Goal: Information Seeking & Learning: Check status

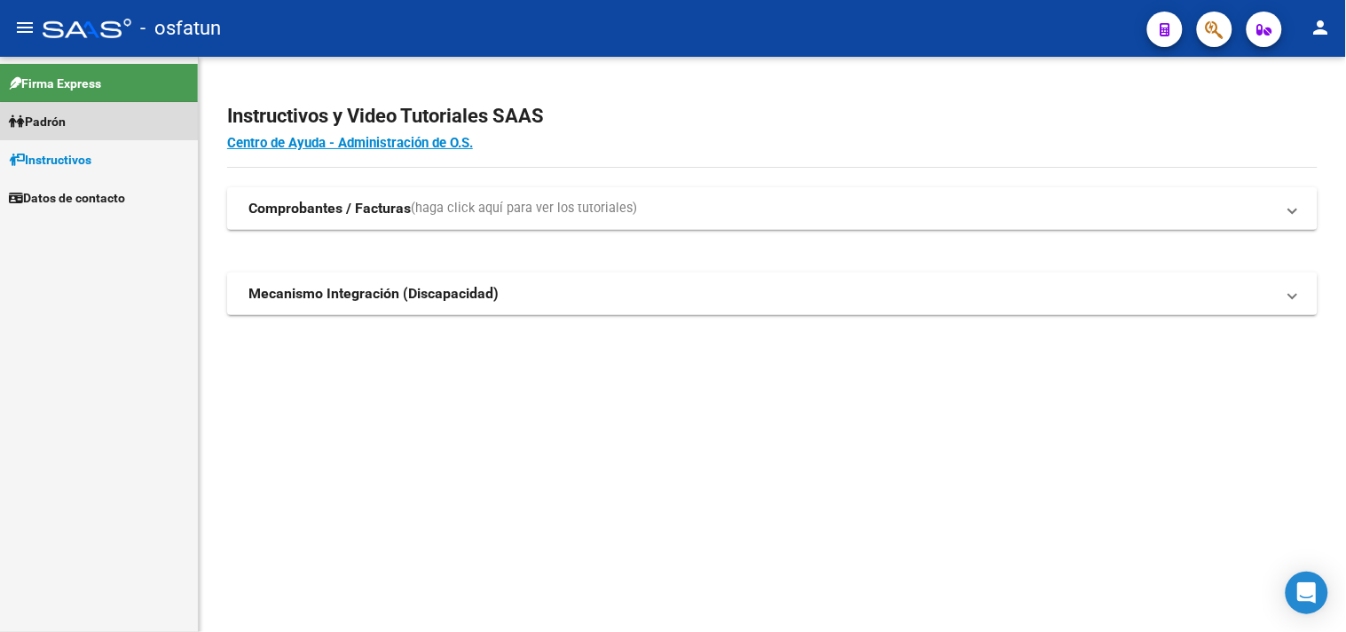
click at [120, 131] on link "Padrón" at bounding box center [99, 121] width 198 height 38
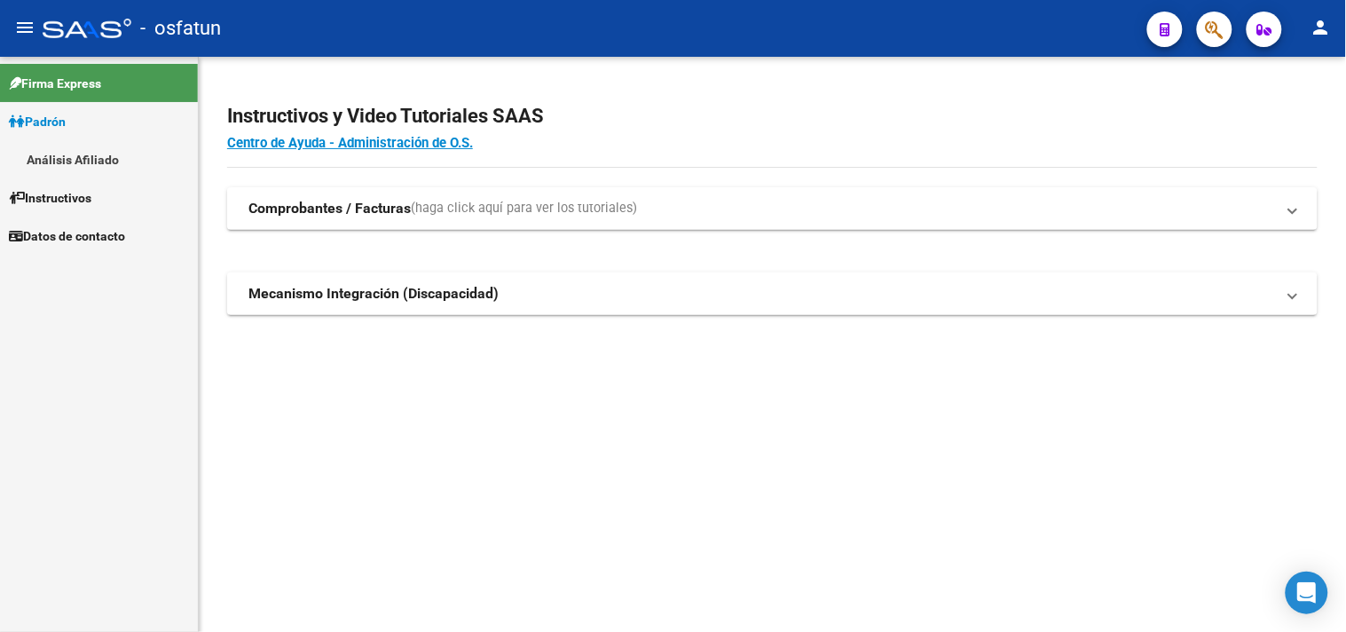
click at [131, 154] on link "Análisis Afiliado" at bounding box center [99, 159] width 198 height 38
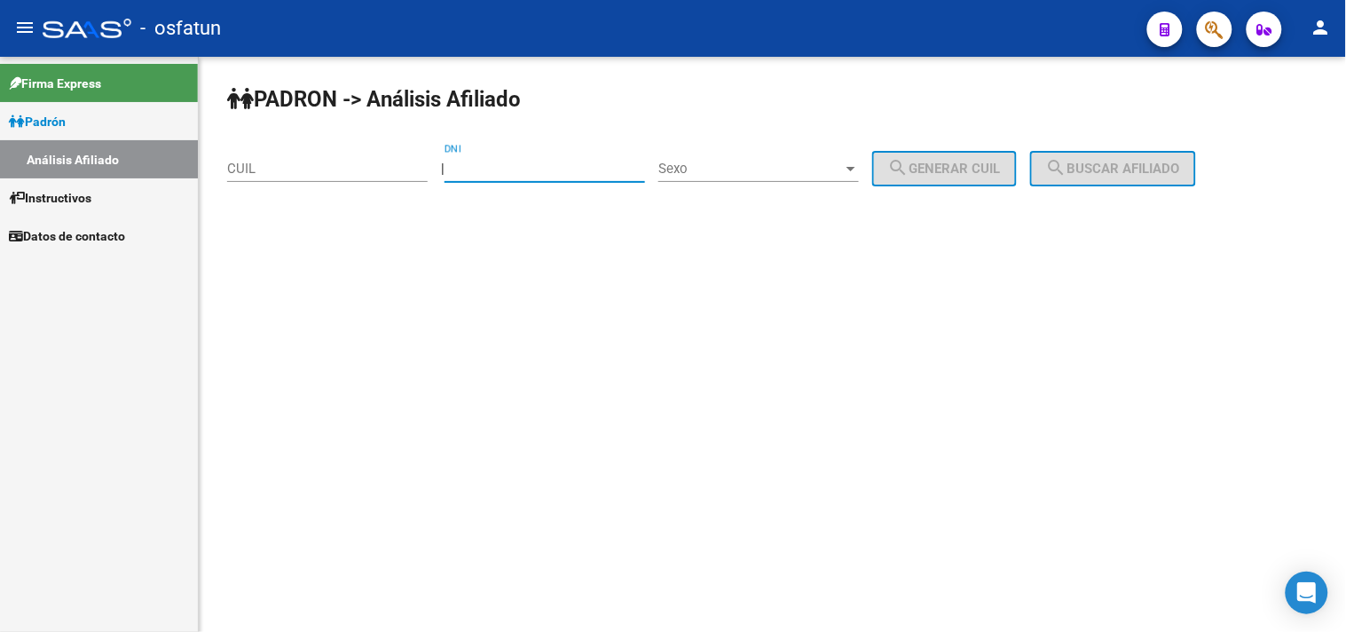
paste input "33110526"
type input "33110526"
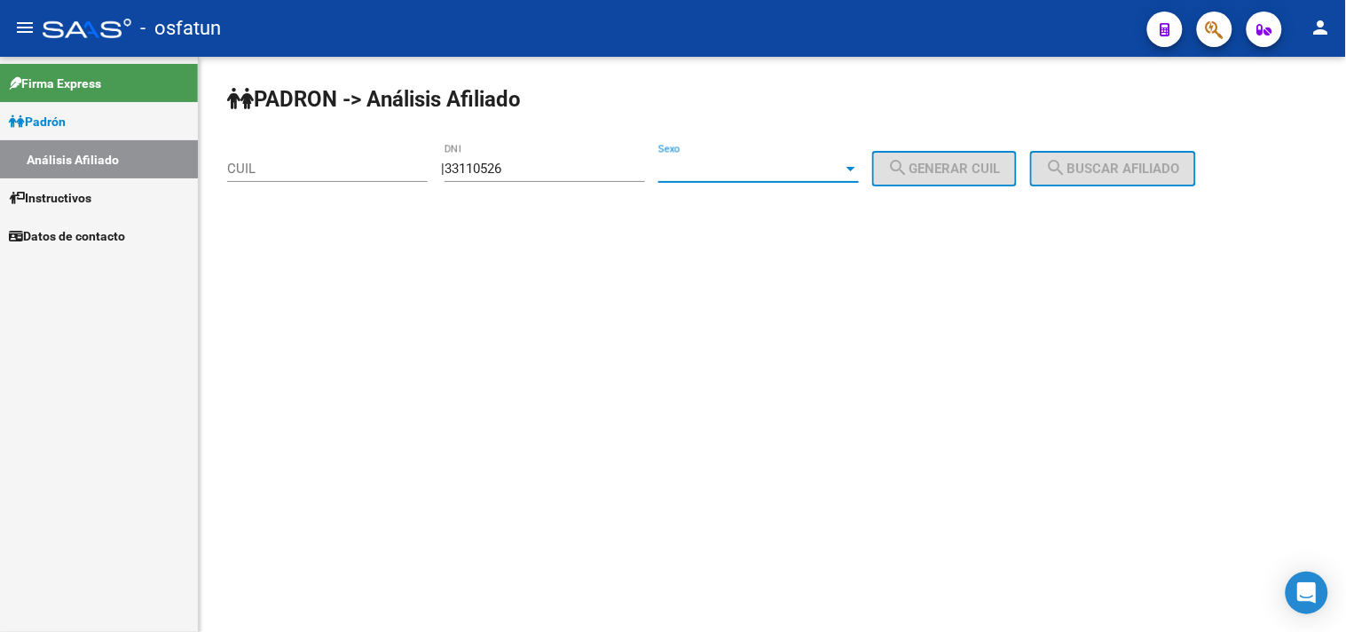
click at [707, 162] on span "Sexo" at bounding box center [751, 169] width 185 height 16
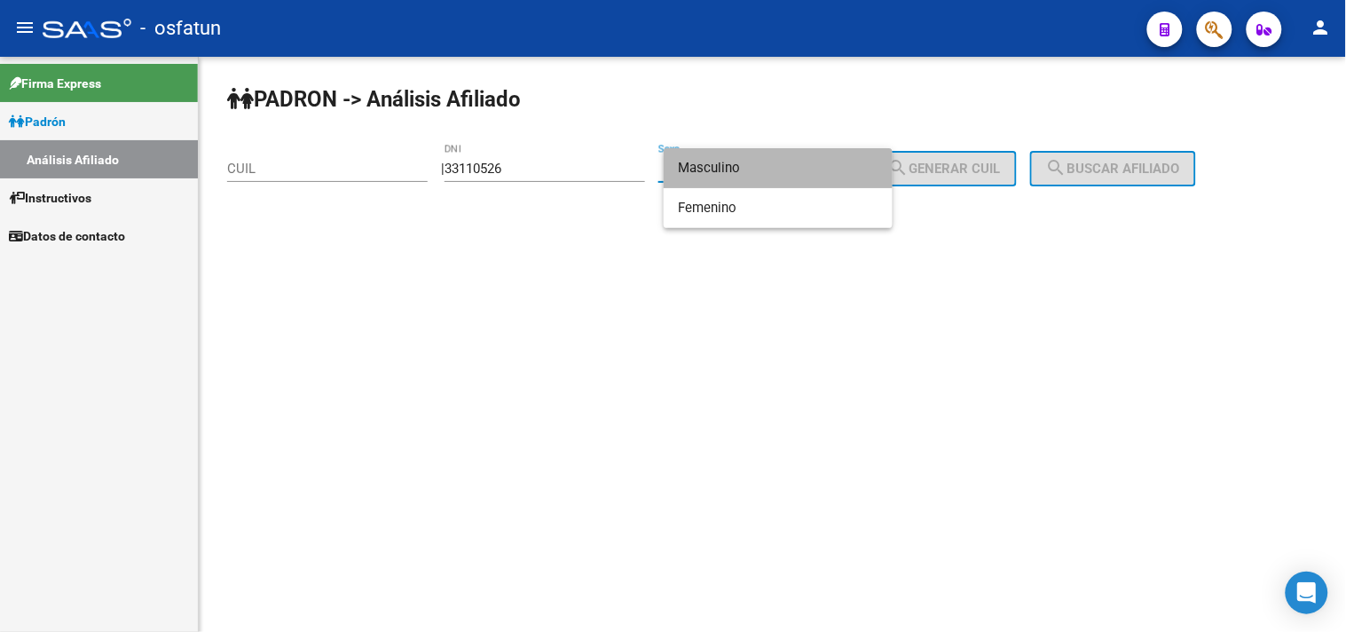
click at [730, 178] on span "Masculino" at bounding box center [778, 168] width 201 height 40
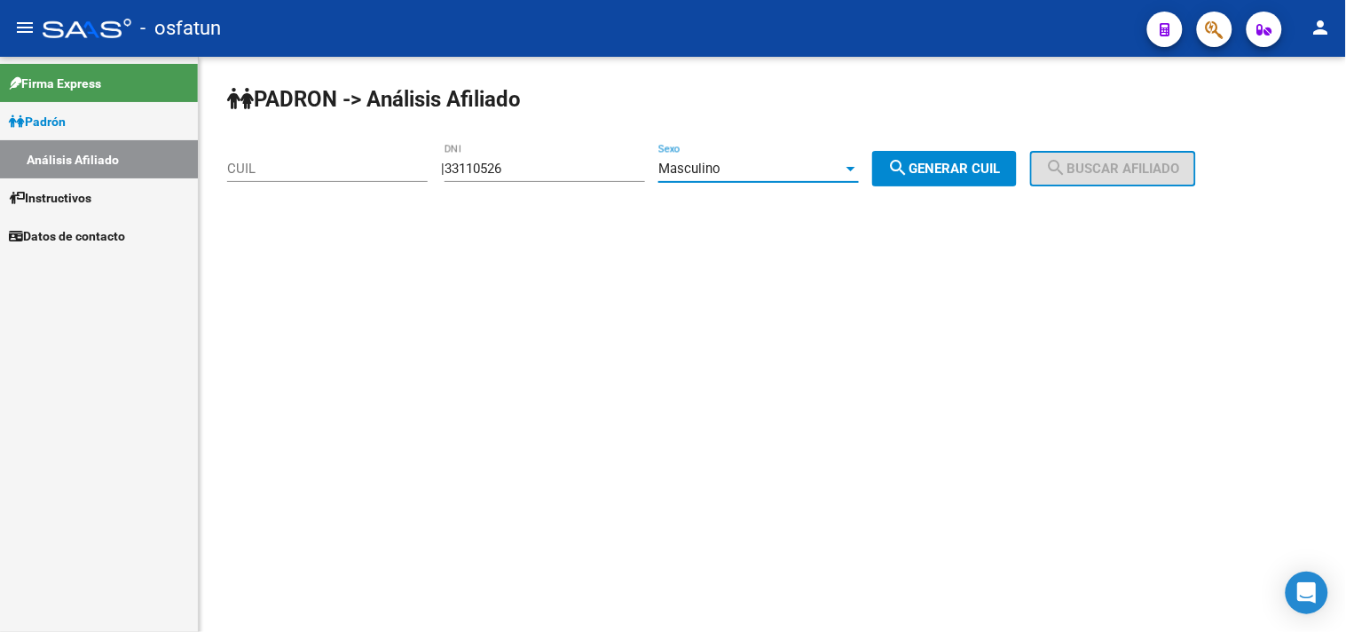
click at [937, 170] on span "search Generar CUIL" at bounding box center [944, 169] width 113 height 16
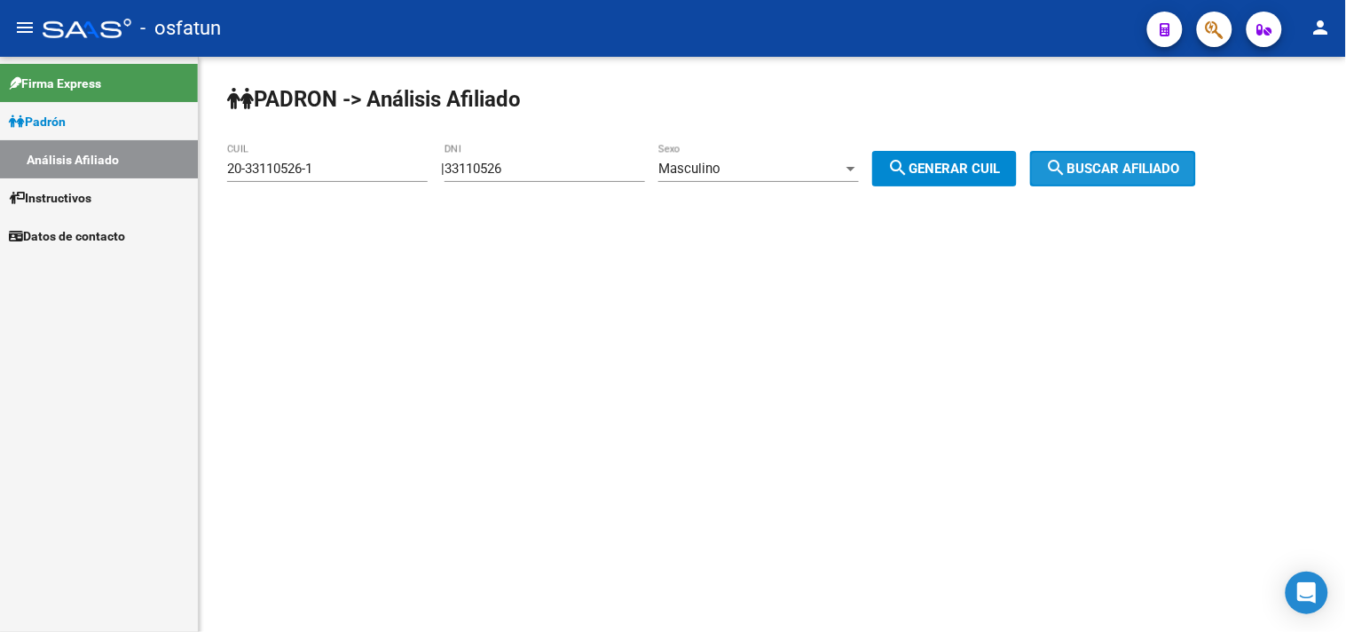
click at [1068, 170] on mat-icon "search" at bounding box center [1056, 167] width 21 height 21
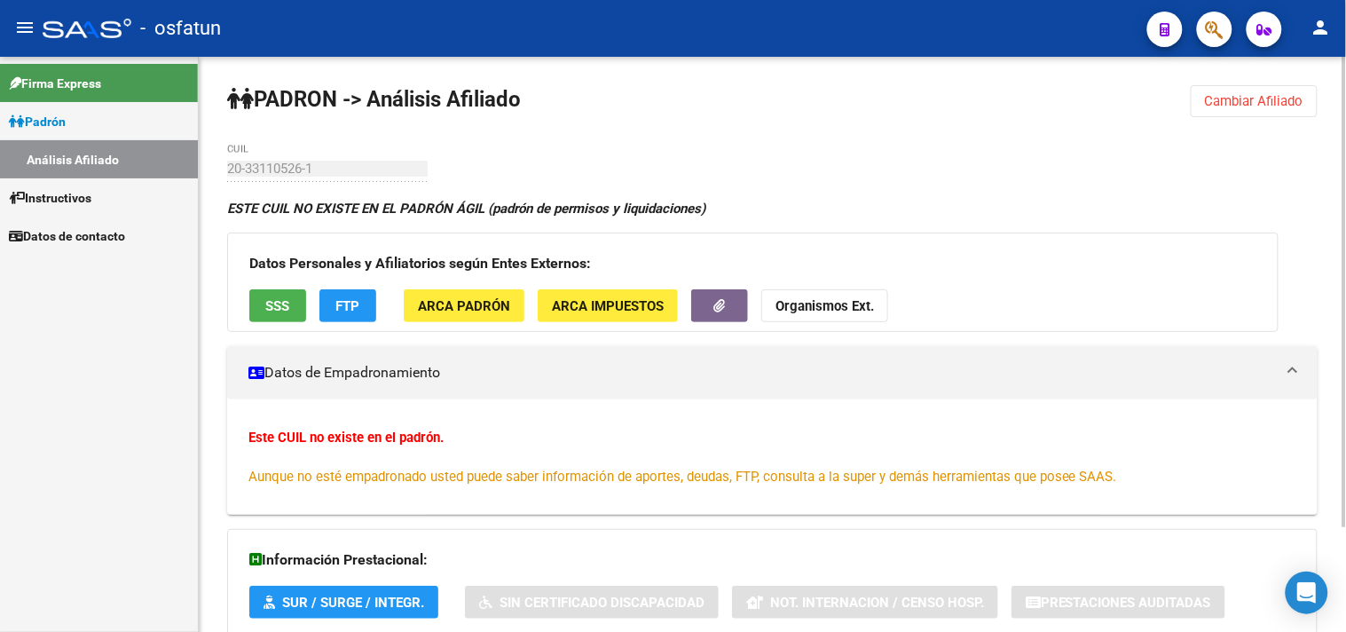
scroll to position [129, 0]
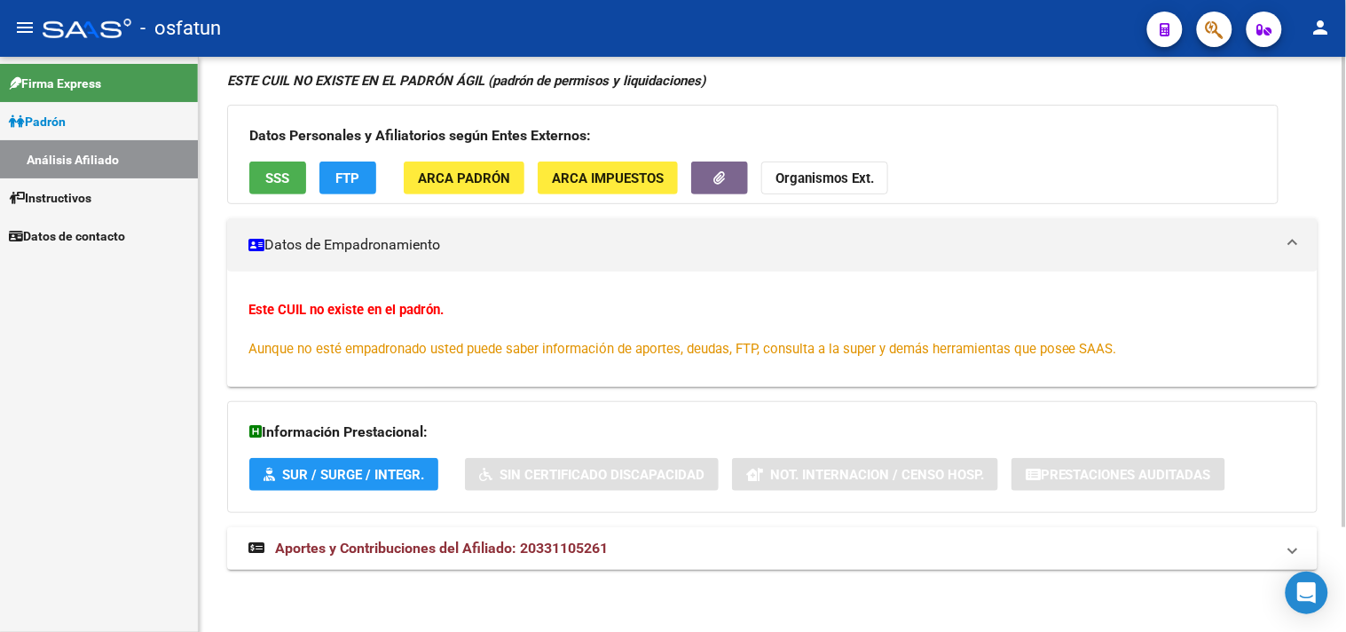
click at [385, 473] on span "SUR / SURGE / INTEGR." at bounding box center [353, 475] width 142 height 16
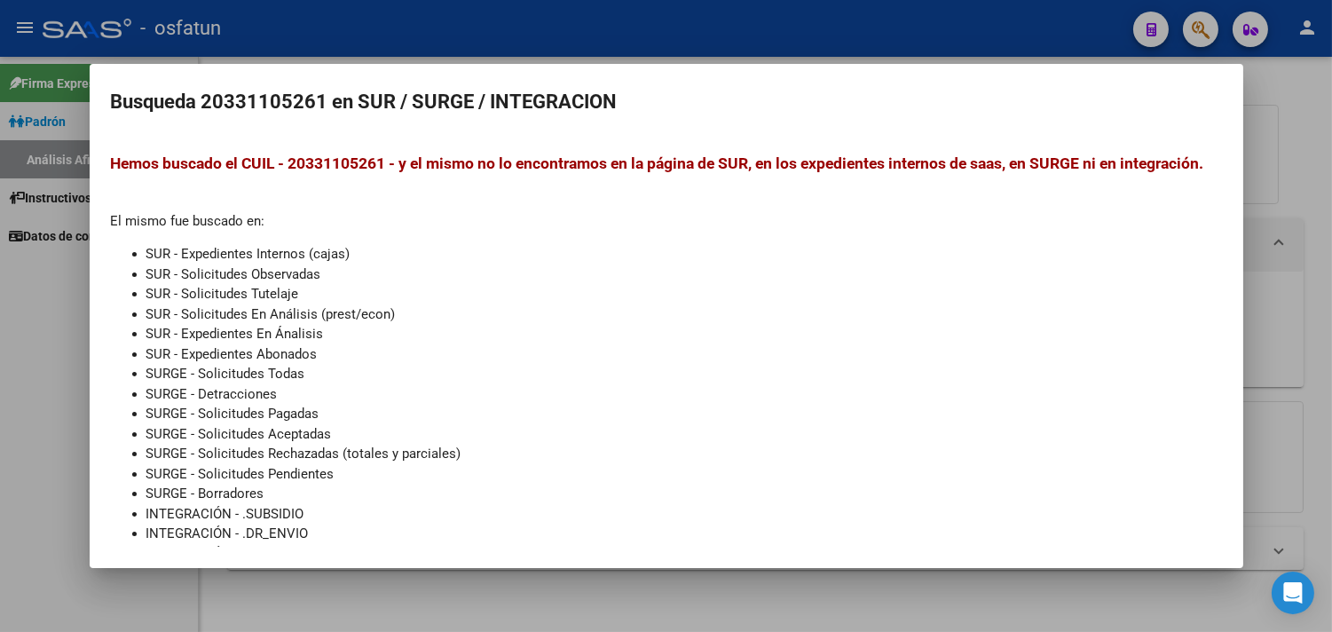
click at [9, 360] on div at bounding box center [666, 316] width 1332 height 632
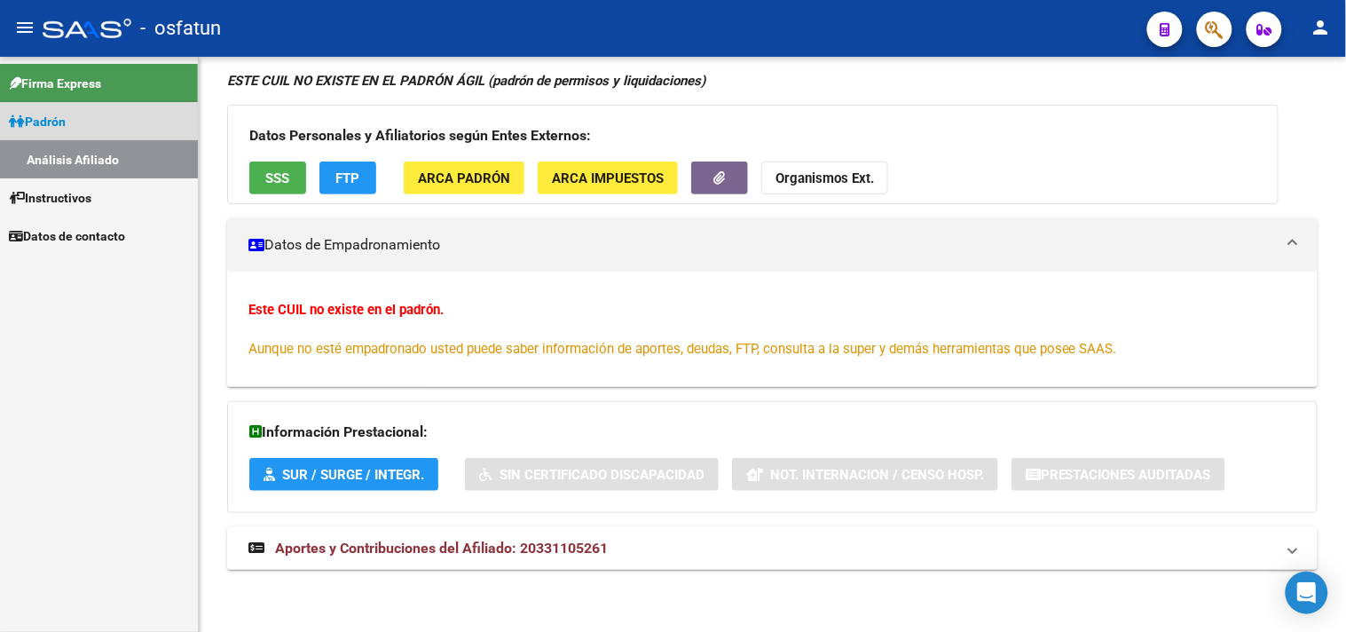
click at [129, 130] on link "Padrón" at bounding box center [99, 121] width 198 height 38
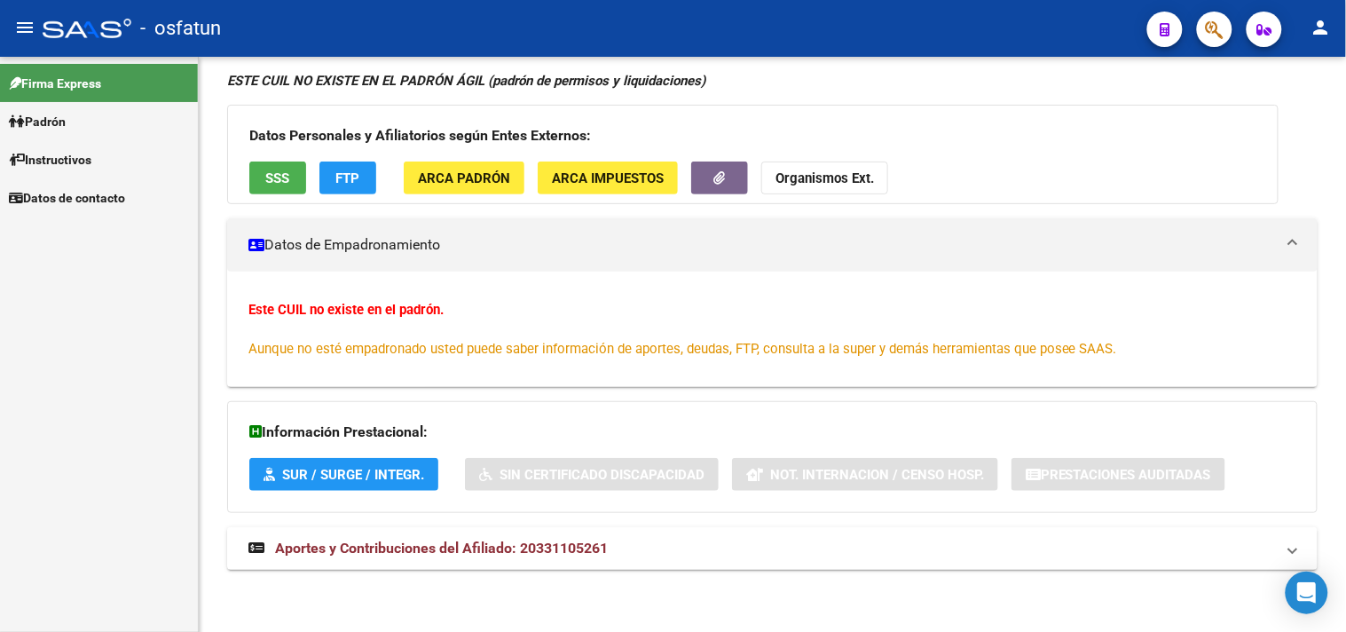
click at [81, 115] on link "Padrón" at bounding box center [99, 121] width 198 height 38
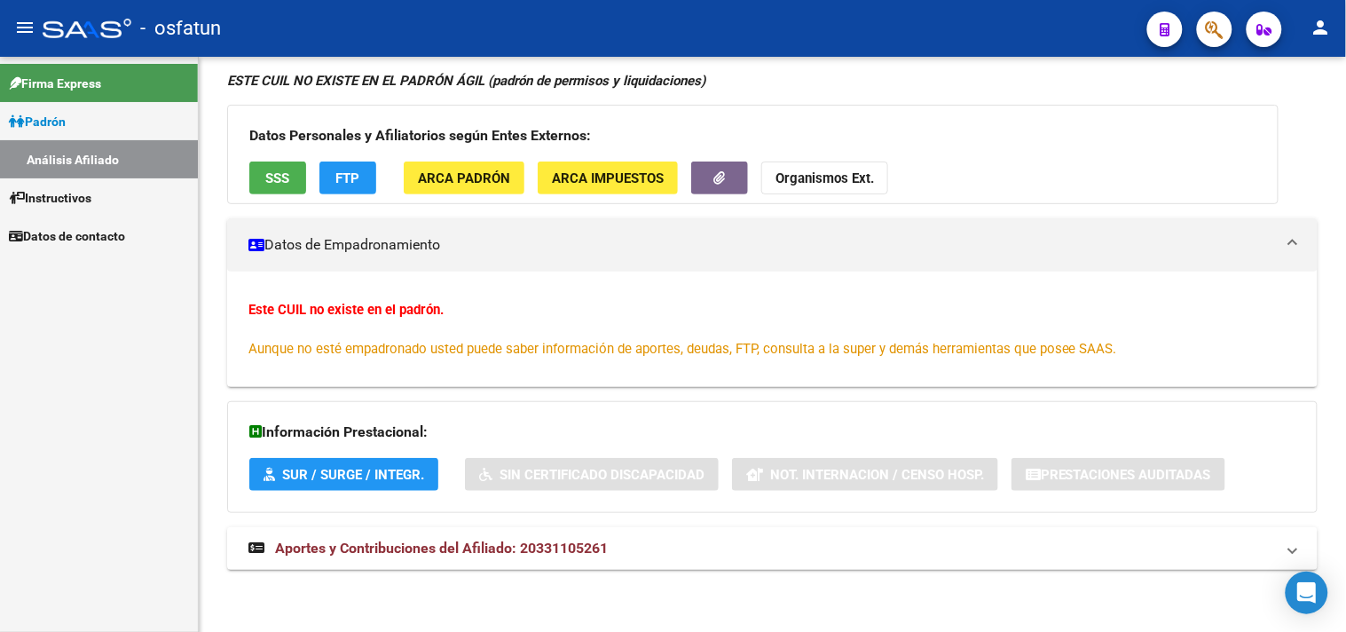
click at [83, 149] on link "Análisis Afiliado" at bounding box center [99, 159] width 198 height 38
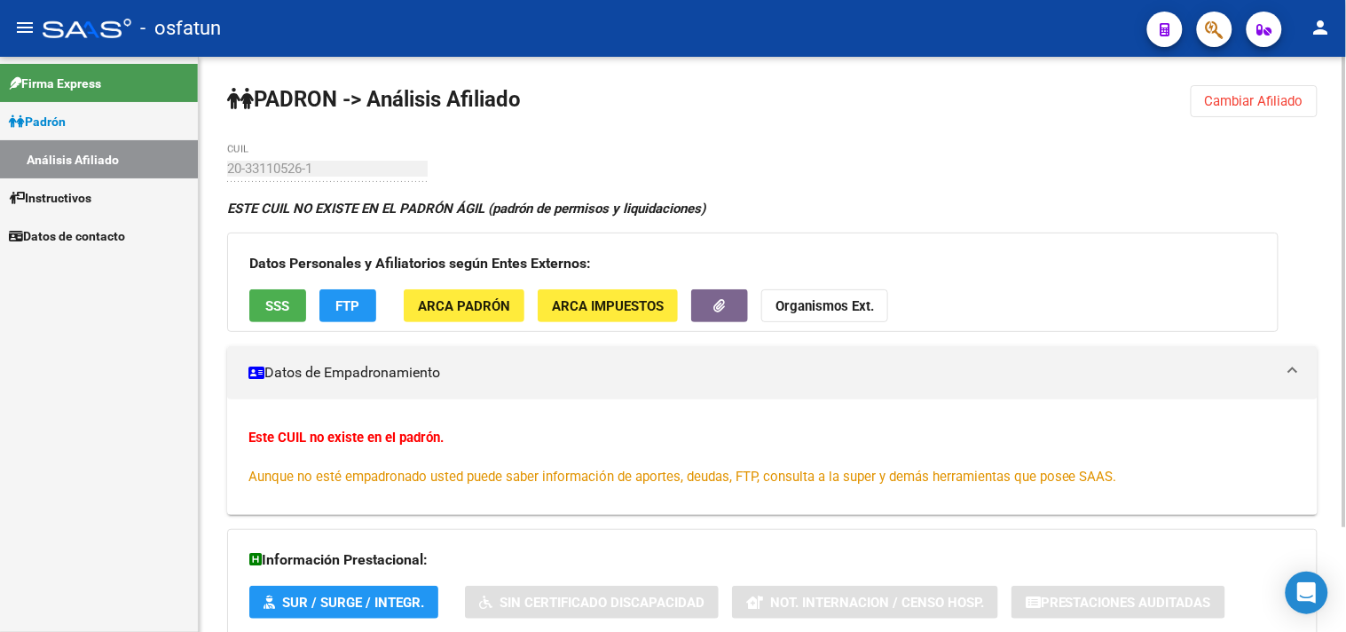
click at [1255, 107] on span "Cambiar Afiliado" at bounding box center [1254, 101] width 99 height 16
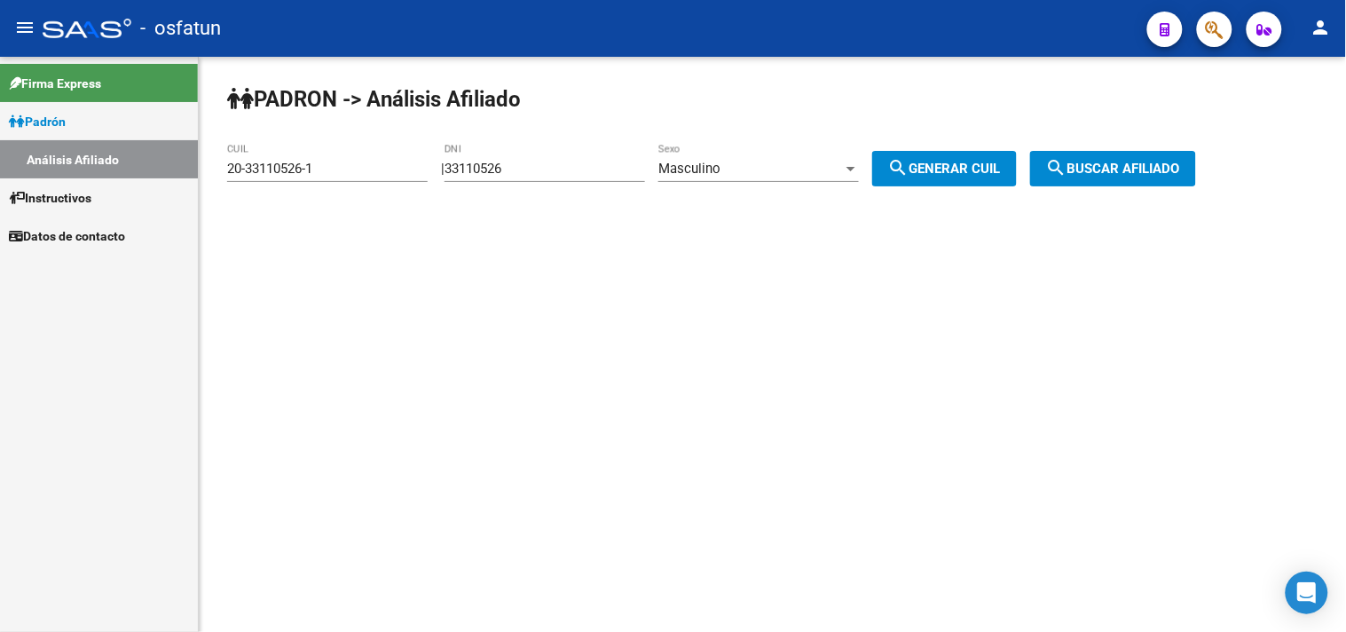
click at [747, 162] on div "Masculino" at bounding box center [751, 169] width 185 height 16
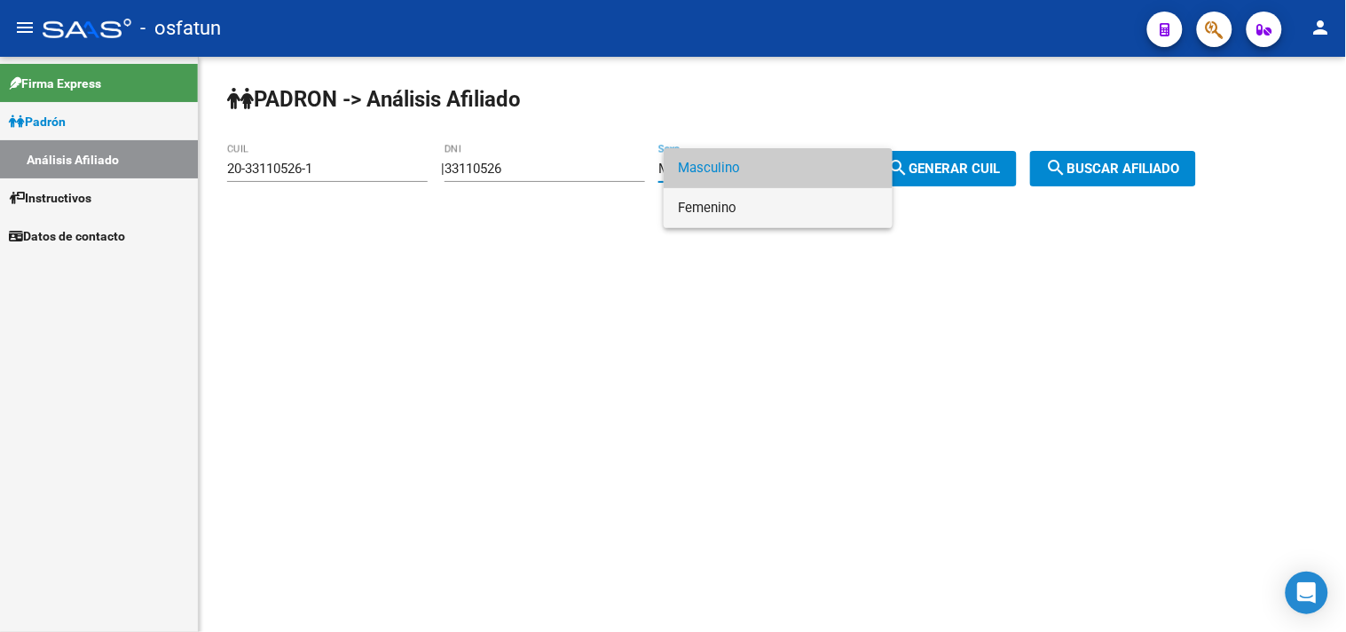
drag, startPoint x: 739, startPoint y: 208, endPoint x: 867, endPoint y: 186, distance: 129.6
click at [739, 209] on span "Femenino" at bounding box center [778, 208] width 201 height 40
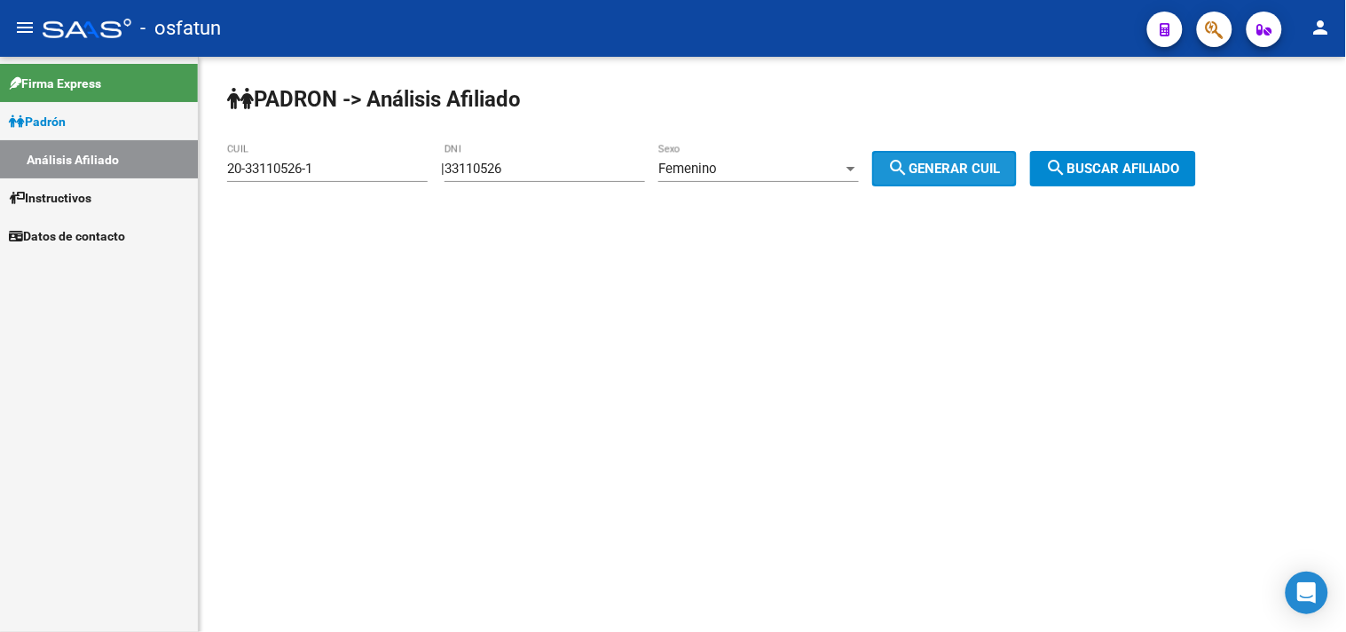
click at [950, 164] on span "search Generar CUIL" at bounding box center [944, 169] width 113 height 16
type input "27-33110526-6"
click at [1109, 172] on span "search Buscar afiliado" at bounding box center [1113, 169] width 134 height 16
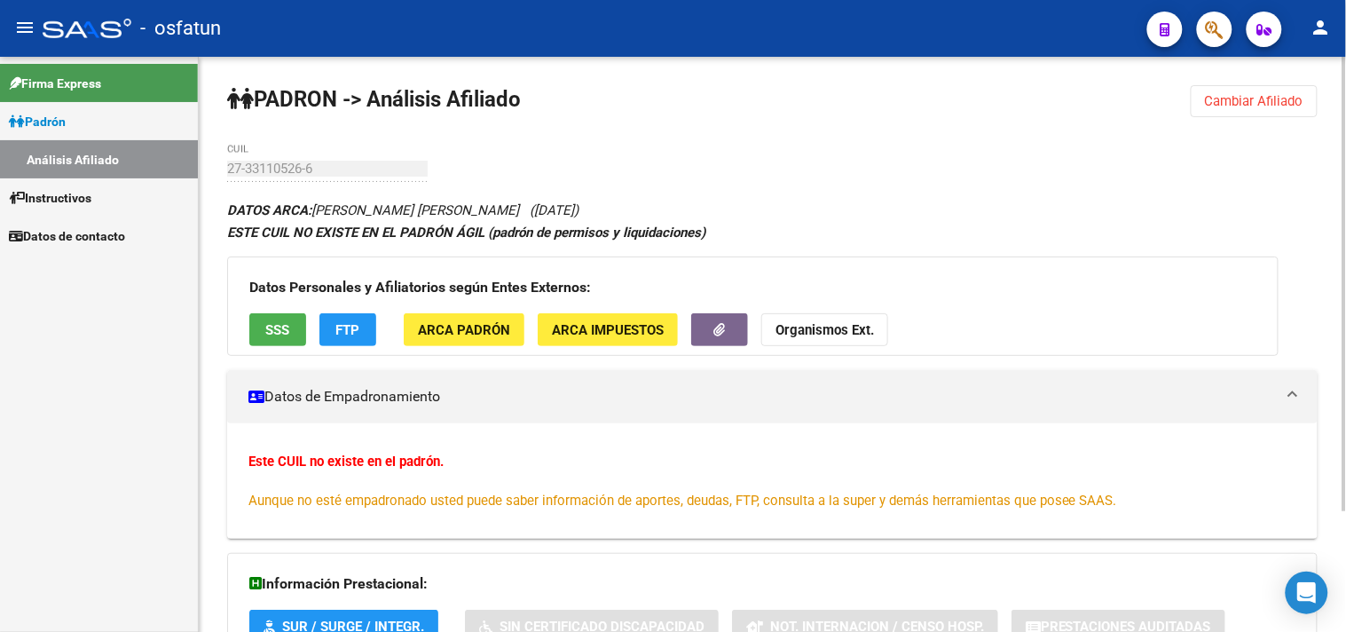
scroll to position [153, 0]
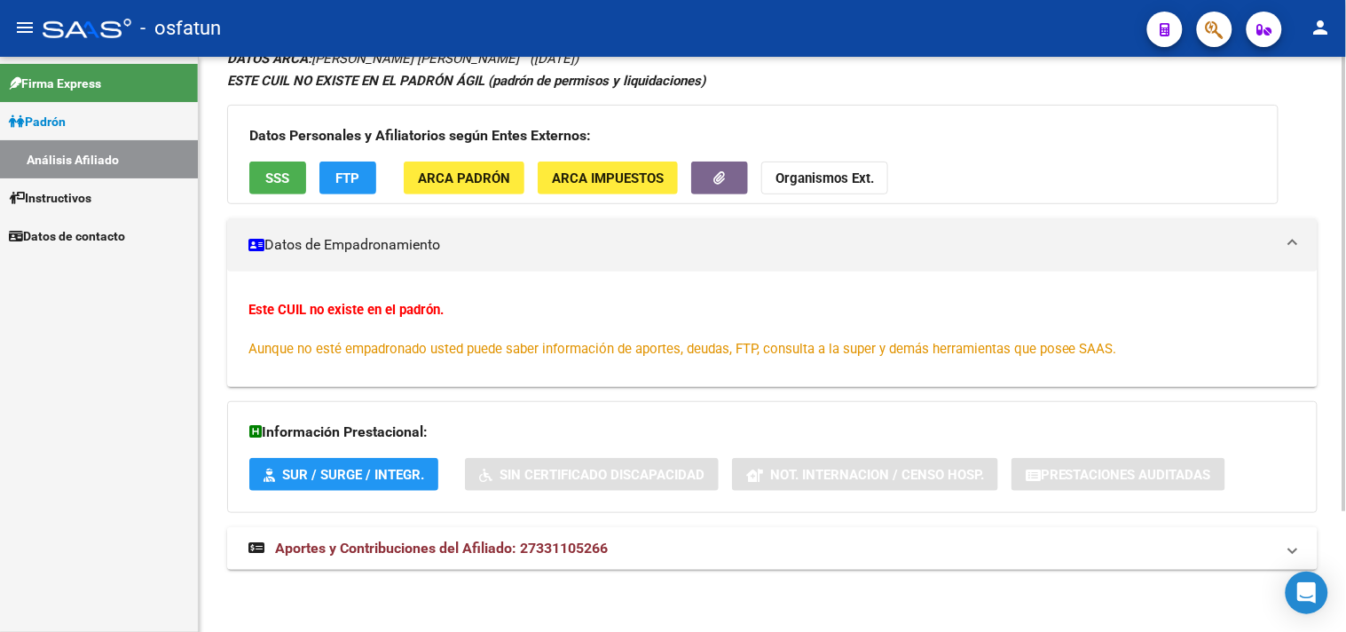
click at [506, 548] on span "Aportes y Contribuciones del Afiliado: 27331105266" at bounding box center [441, 548] width 333 height 17
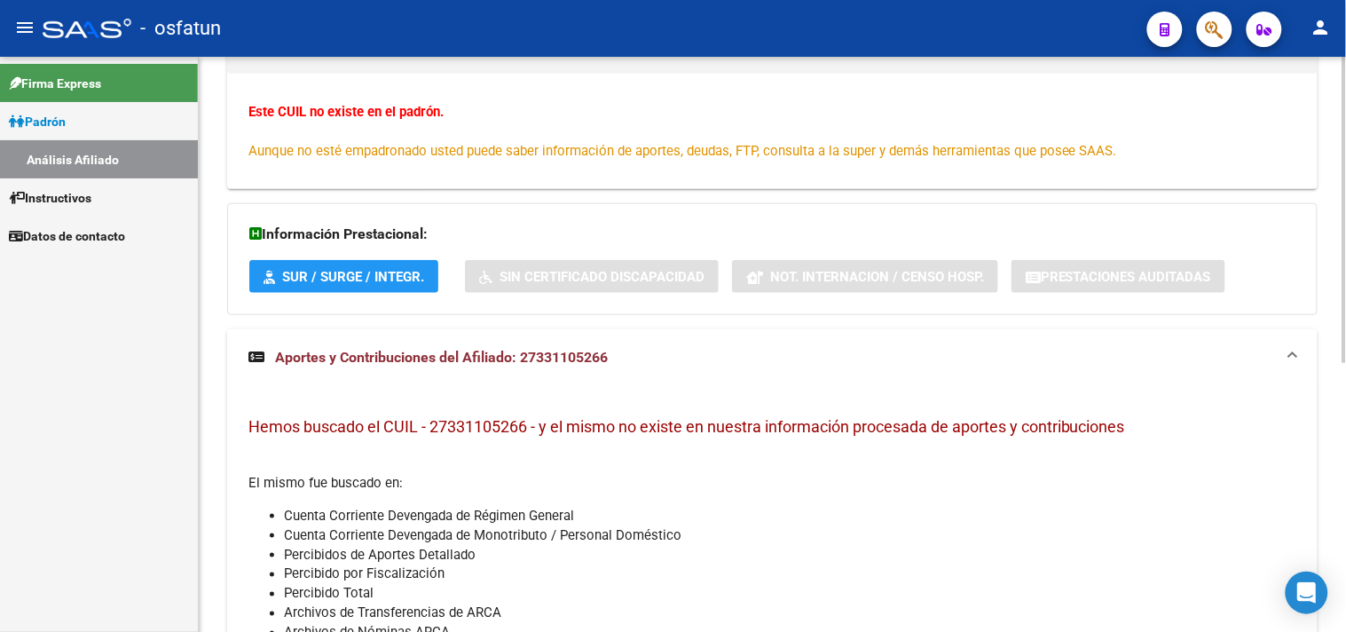
scroll to position [0, 0]
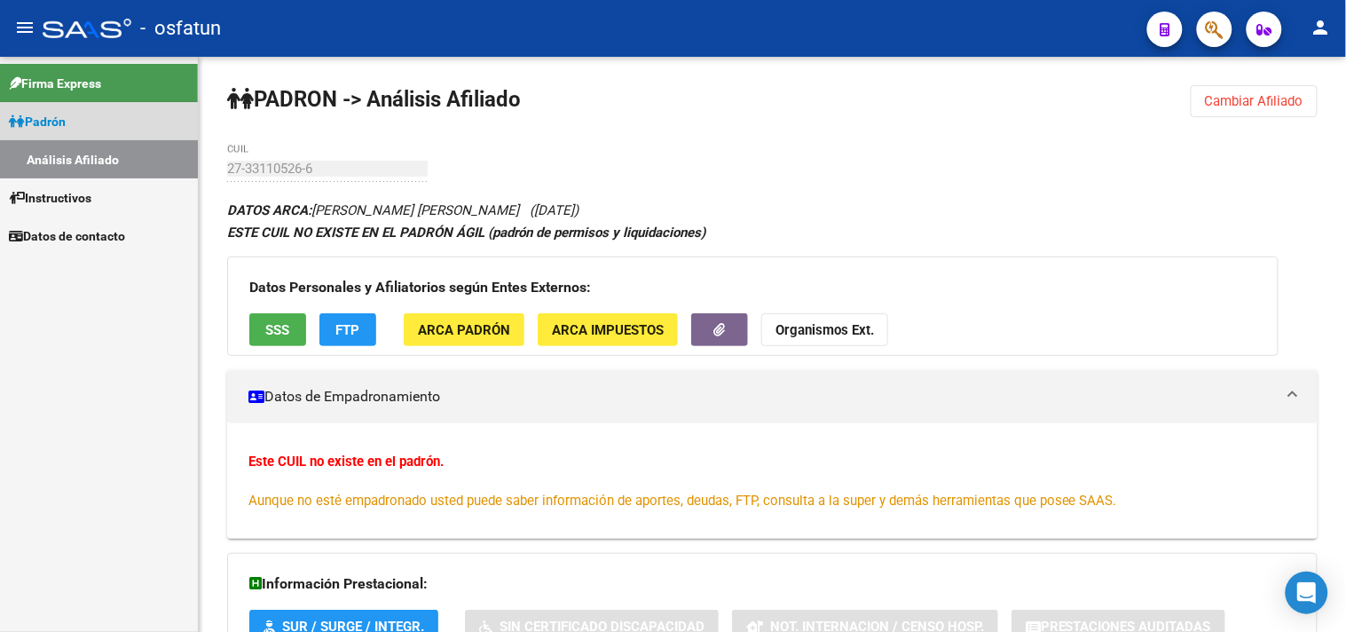
click at [100, 121] on link "Padrón" at bounding box center [99, 121] width 198 height 38
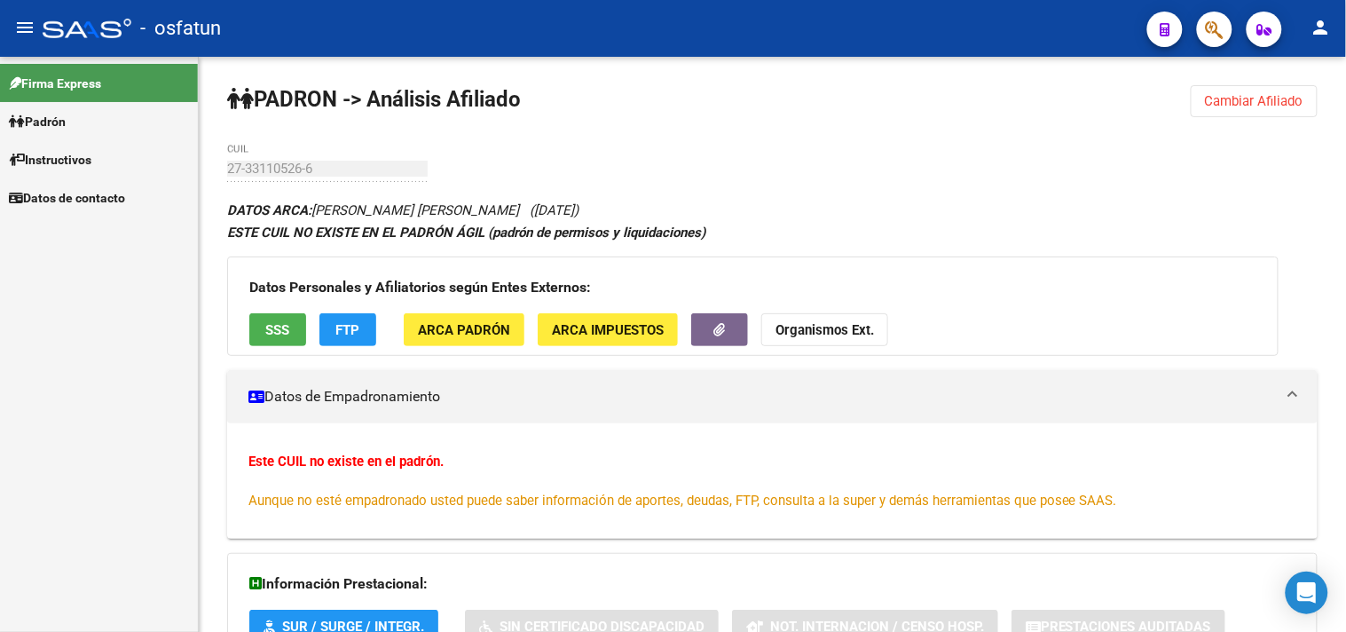
click at [91, 156] on span "Instructivos" at bounding box center [50, 160] width 83 height 20
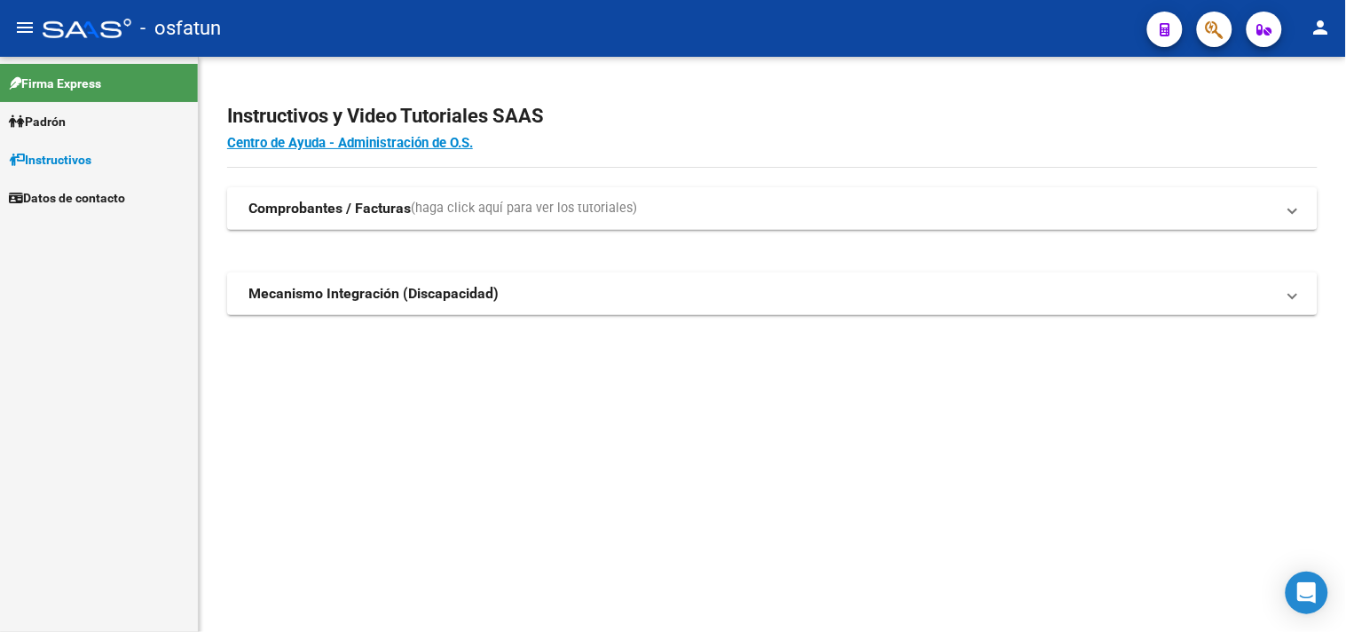
click at [100, 116] on link "Padrón" at bounding box center [99, 121] width 198 height 38
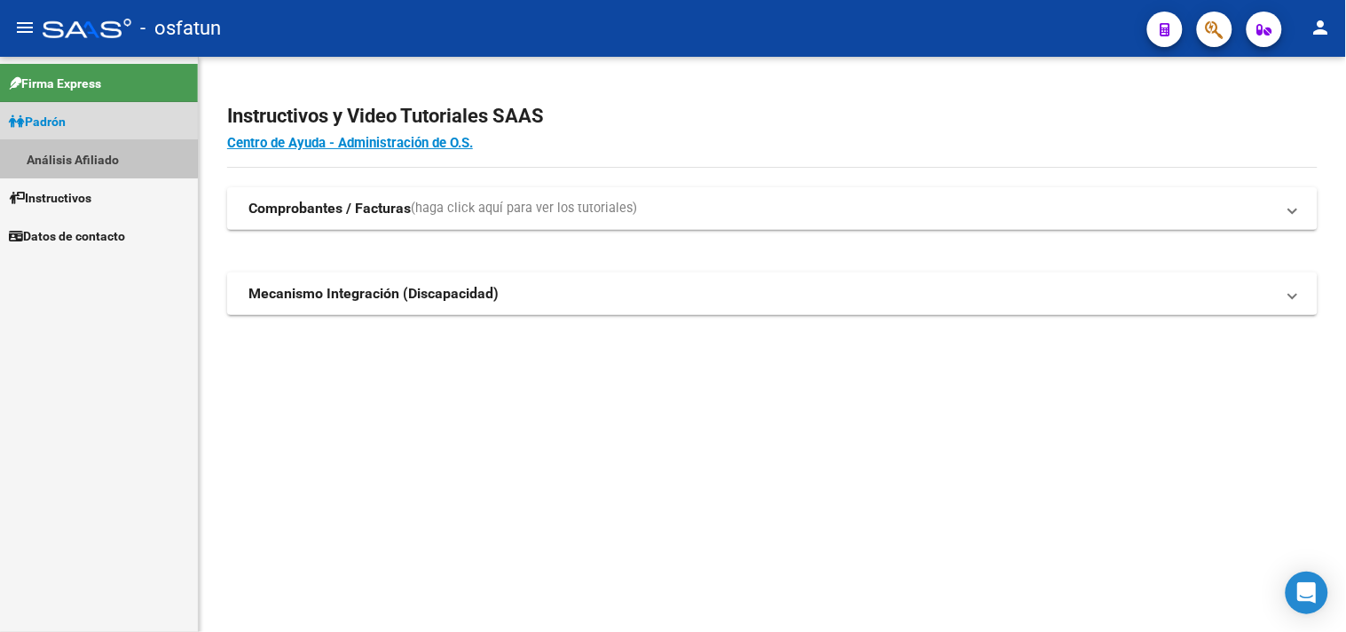
click at [80, 153] on link "Análisis Afiliado" at bounding box center [99, 159] width 198 height 38
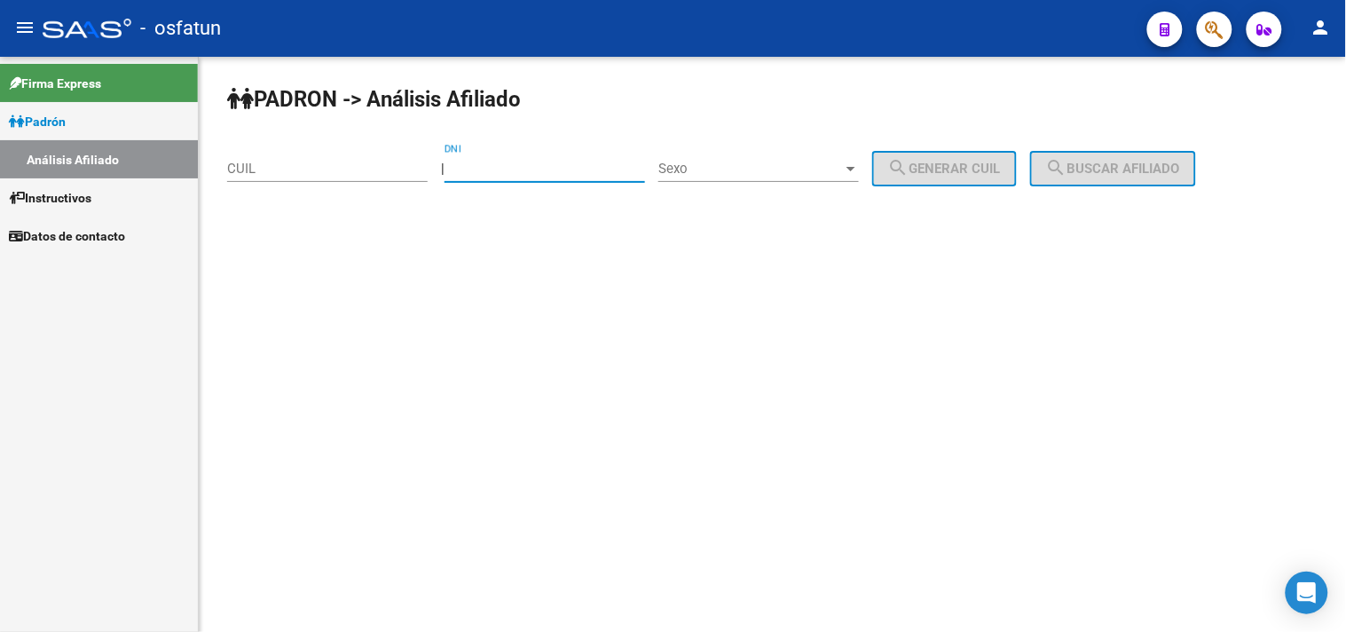
click at [494, 170] on input "DNI" at bounding box center [545, 169] width 201 height 16
